Goal: Information Seeking & Learning: Check status

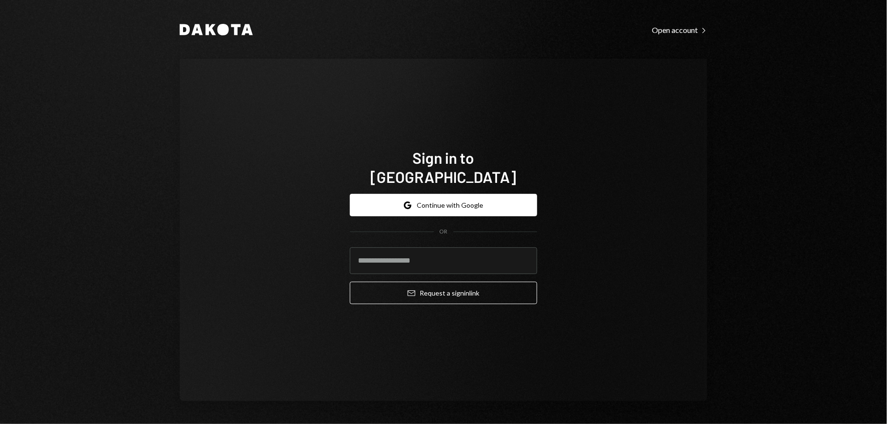
type input "**********"
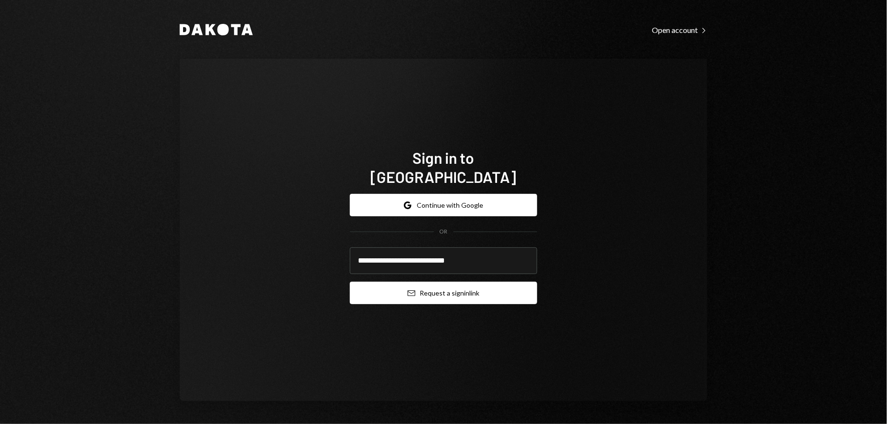
click at [457, 282] on button "Email Request a sign in link" at bounding box center [443, 293] width 187 height 22
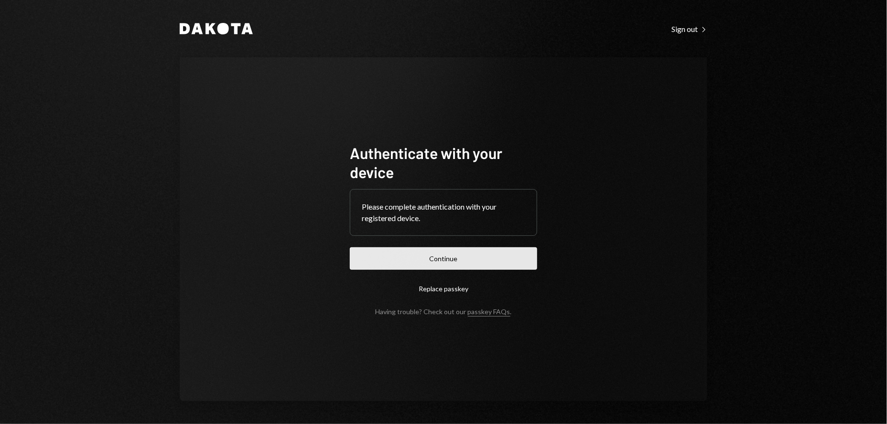
click at [445, 268] on button "Continue" at bounding box center [443, 258] width 187 height 22
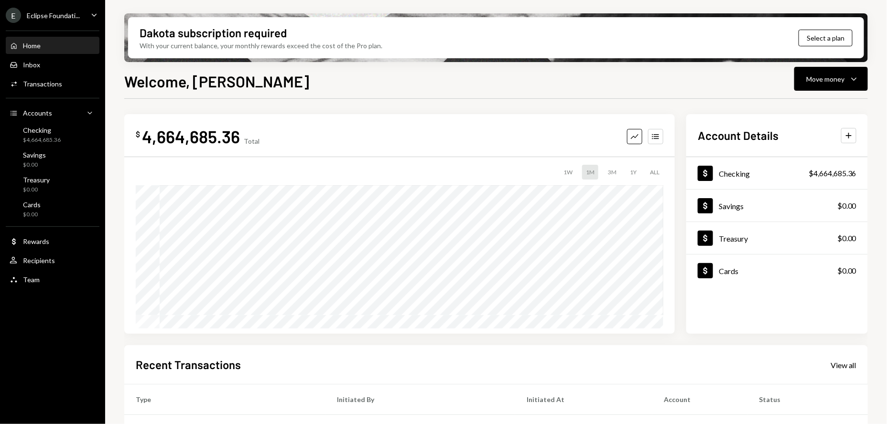
click at [517, 78] on div "Welcome, [PERSON_NAME] Move money Caret Down" at bounding box center [495, 80] width 743 height 21
click at [842, 367] on div "View all" at bounding box center [843, 366] width 26 height 10
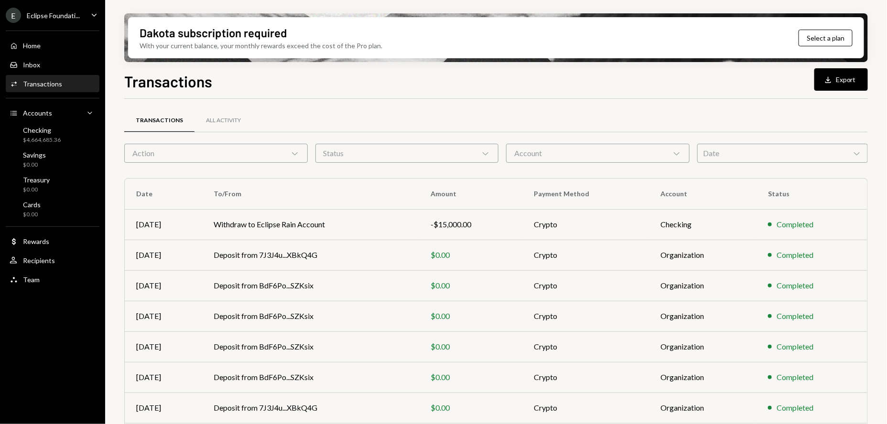
click at [747, 149] on div "Date Chevron Down" at bounding box center [782, 153] width 171 height 19
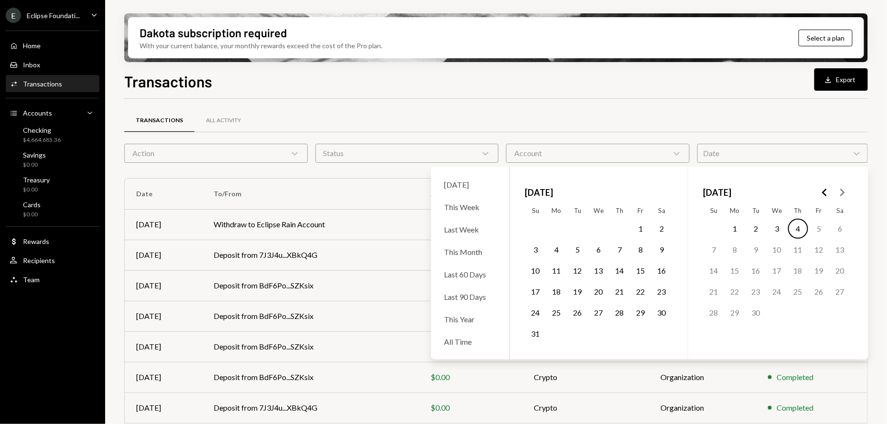
click at [638, 228] on button "1" at bounding box center [640, 229] width 20 height 20
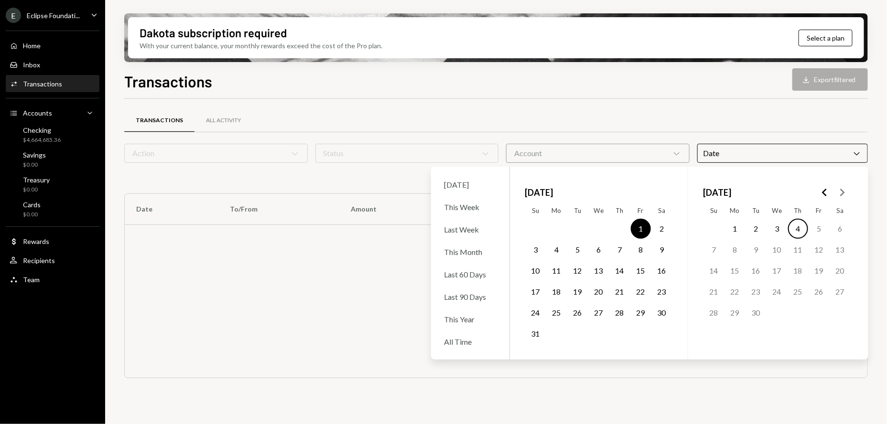
click at [528, 336] on button "31" at bounding box center [535, 334] width 20 height 20
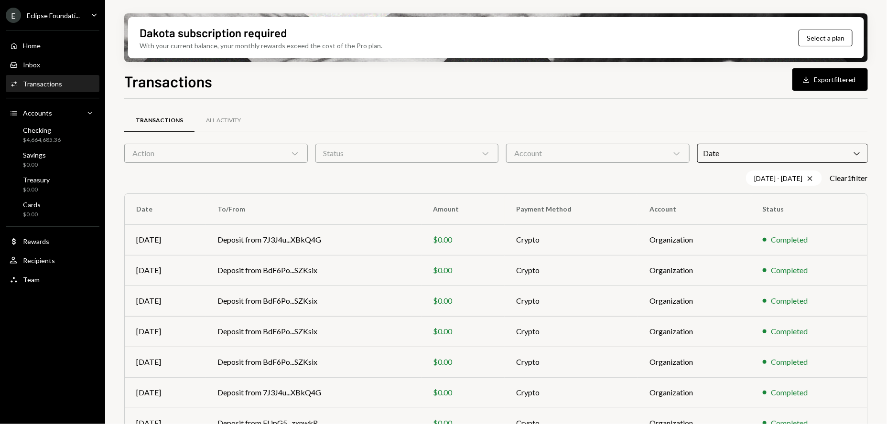
click at [381, 171] on div "[DATE] - [DATE] Cross Clear 1 filter" at bounding box center [495, 178] width 743 height 15
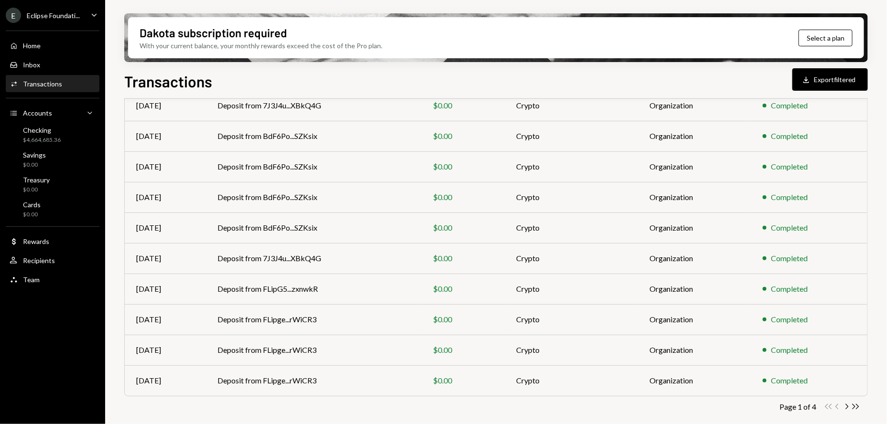
scroll to position [134, 0]
click at [848, 406] on icon "Chevron Right" at bounding box center [846, 407] width 9 height 9
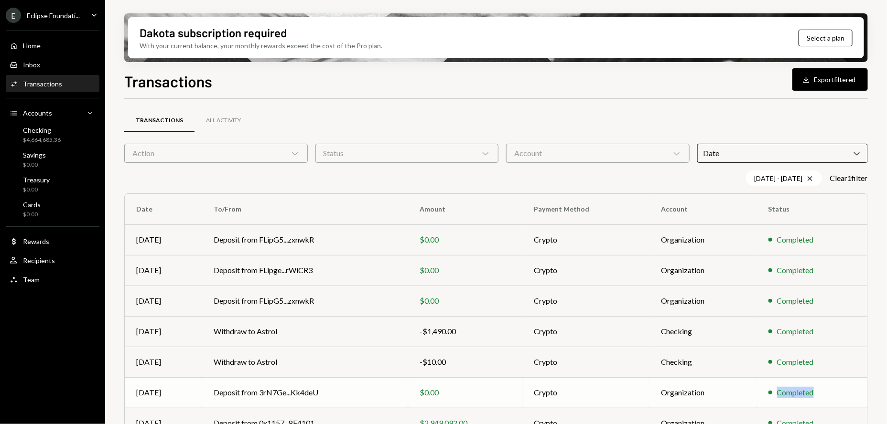
drag, startPoint x: 848, startPoint y: 406, endPoint x: 711, endPoint y: 378, distance: 140.4
click at [711, 378] on tr "[DATE] Deposit from 3rN7Ge...Kk4deU $0.00 Crypto Organization Completed" at bounding box center [496, 392] width 742 height 31
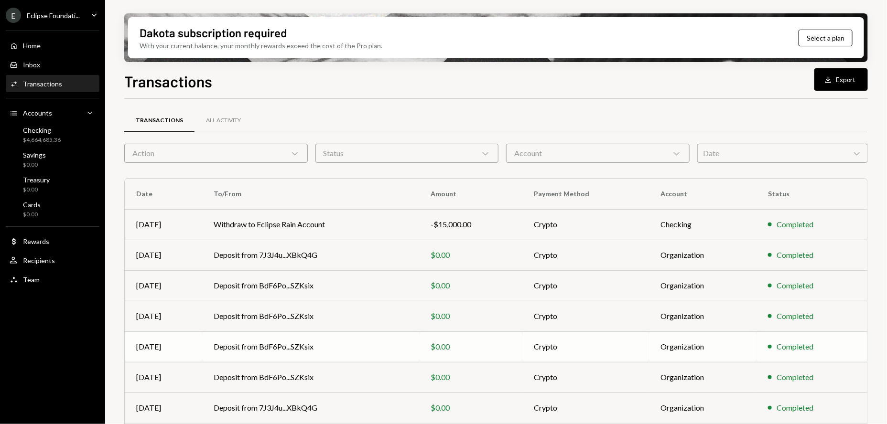
scroll to position [119, 0]
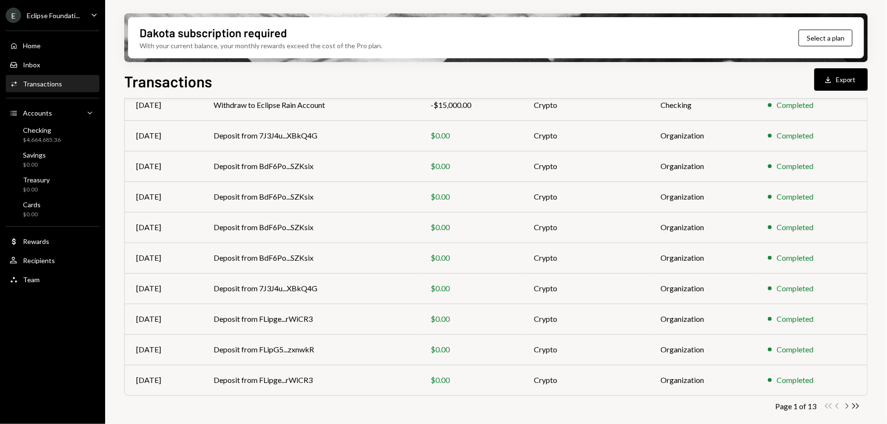
click at [844, 407] on icon "Chevron Right" at bounding box center [846, 406] width 9 height 9
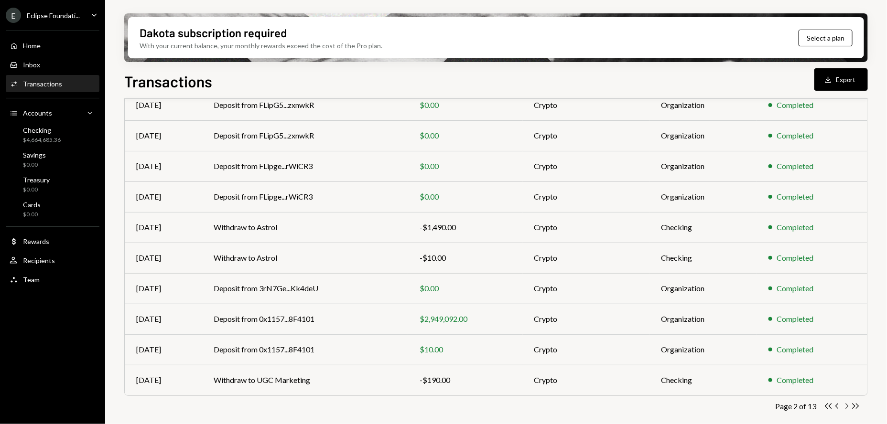
click at [848, 405] on icon "Chevron Right" at bounding box center [846, 406] width 9 height 9
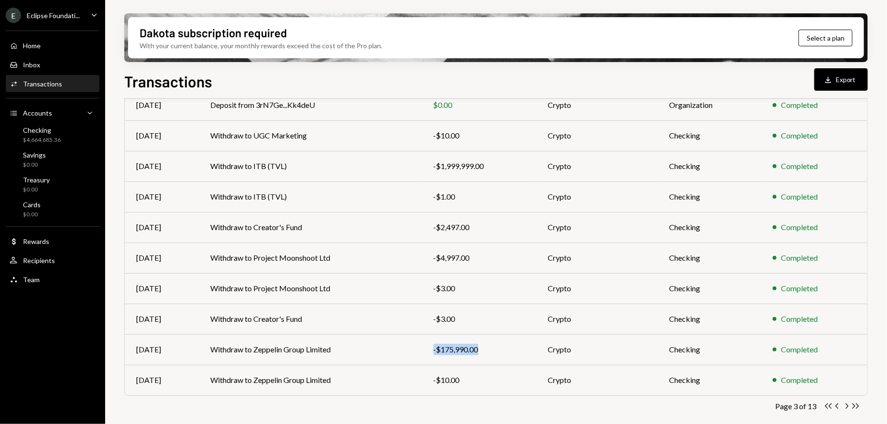
drag, startPoint x: 494, startPoint y: 352, endPoint x: 491, endPoint y: 346, distance: 6.6
click at [392, 342] on tr "[DATE] Withdraw to Zeppelin Group Limited -$175,990.00 Crypto Checking Completed" at bounding box center [496, 349] width 742 height 31
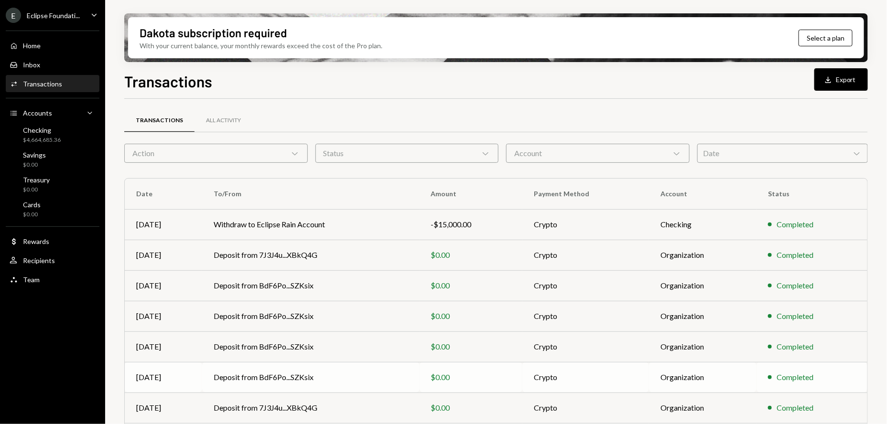
scroll to position [119, 0]
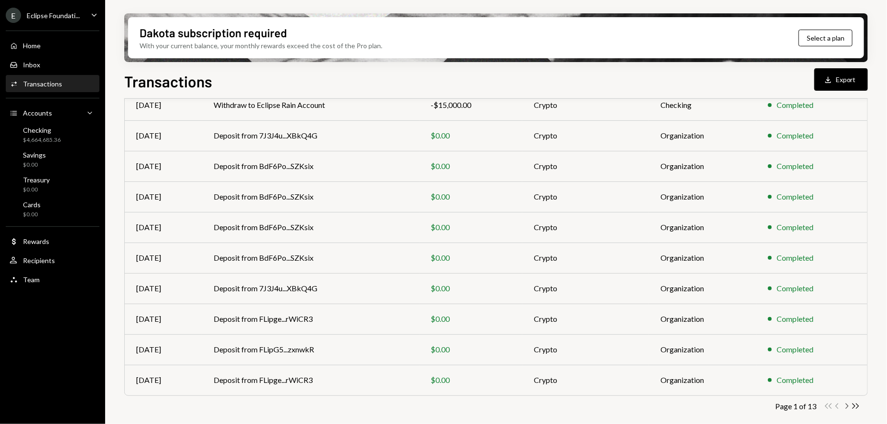
click at [848, 405] on icon "Chevron Right" at bounding box center [846, 406] width 9 height 9
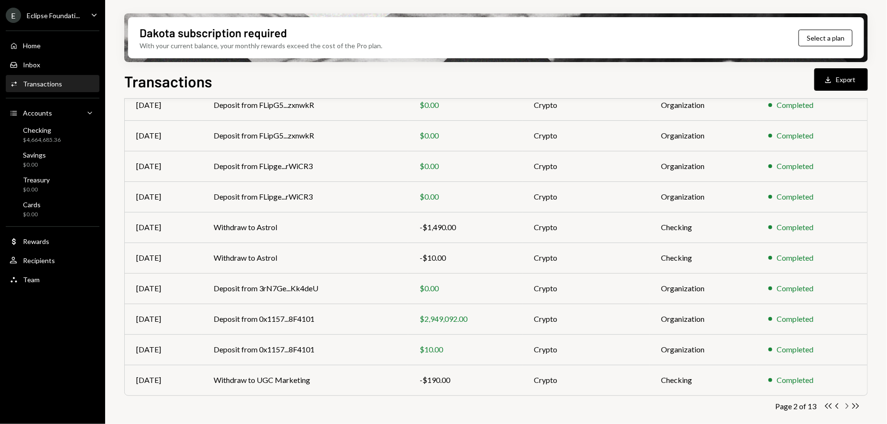
click at [847, 405] on icon "Chevron Right" at bounding box center [846, 406] width 9 height 9
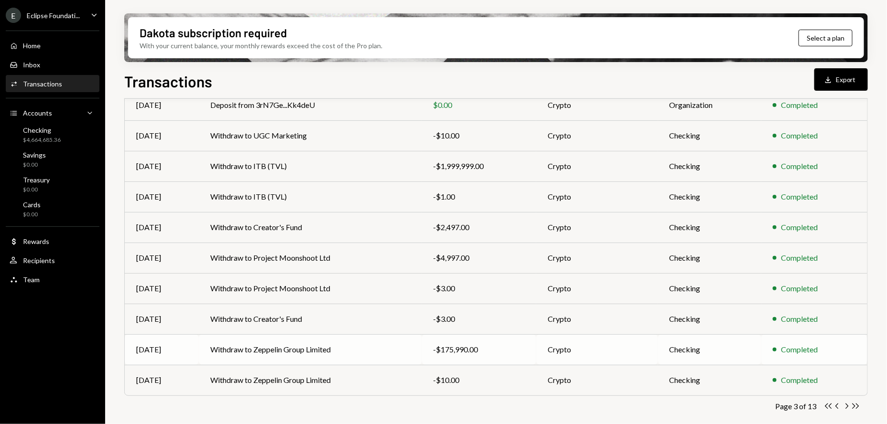
click at [454, 352] on div "-$175,990.00" at bounding box center [478, 349] width 91 height 11
